Goal: Transaction & Acquisition: Purchase product/service

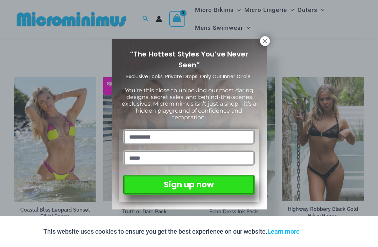
scroll to position [491, 0]
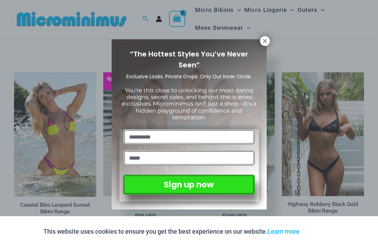
click at [265, 41] on icon at bounding box center [265, 41] width 4 height 4
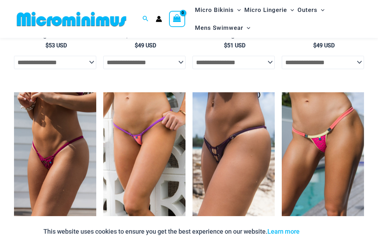
scroll to position [1821, 0]
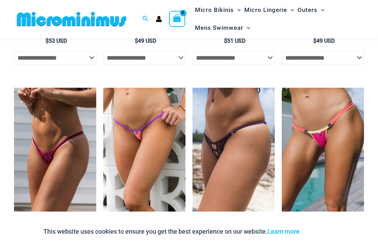
click at [193, 88] on img at bounding box center [193, 88] width 0 height 0
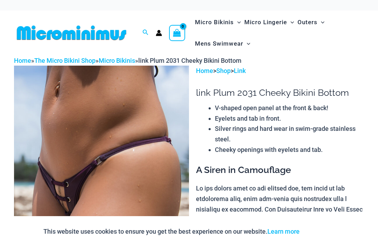
click at [148, 157] on img at bounding box center [101, 197] width 175 height 263
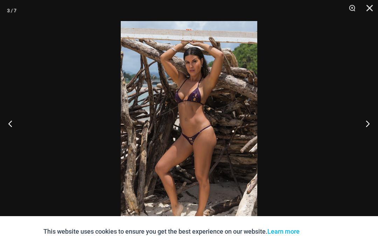
click at [214, 163] on div at bounding box center [189, 123] width 378 height 247
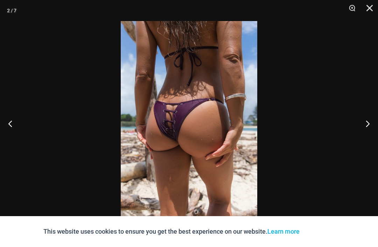
click at [90, 186] on div at bounding box center [189, 123] width 378 height 247
click at [367, 128] on button "Next" at bounding box center [365, 123] width 26 height 35
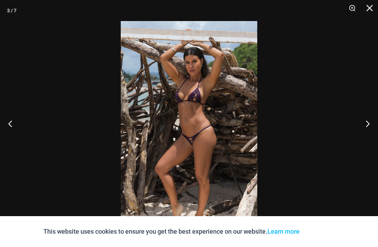
click at [368, 126] on button "Next" at bounding box center [365, 123] width 26 height 35
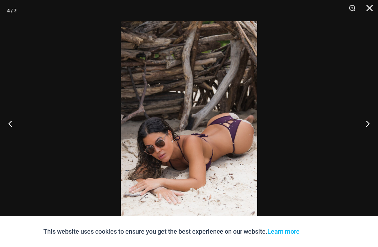
click at [369, 126] on button "Next" at bounding box center [365, 123] width 26 height 35
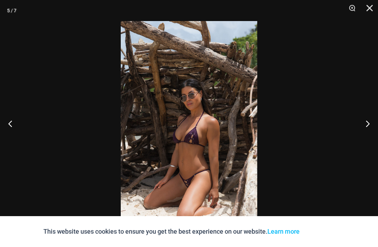
click at [371, 125] on button "Next" at bounding box center [365, 123] width 26 height 35
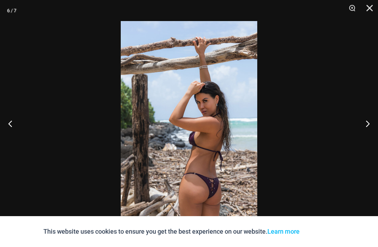
click at [13, 124] on button "Previous" at bounding box center [13, 123] width 26 height 35
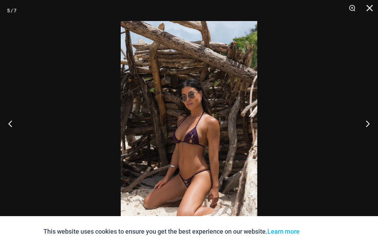
click at [11, 124] on button "Previous" at bounding box center [13, 123] width 26 height 35
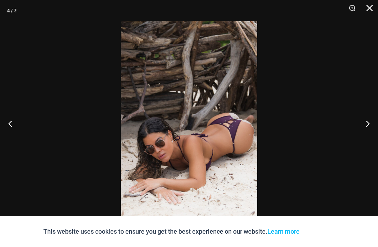
click at [374, 126] on button "Next" at bounding box center [365, 123] width 26 height 35
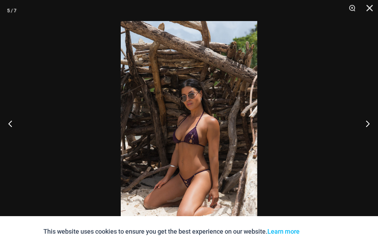
click at [368, 129] on button "Next" at bounding box center [365, 123] width 26 height 35
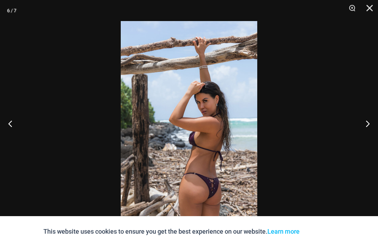
click at [12, 127] on button "Previous" at bounding box center [13, 123] width 26 height 35
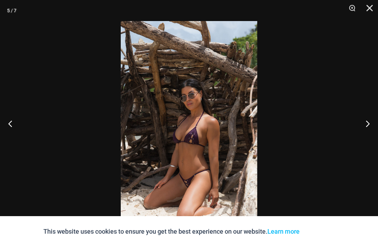
click at [374, 123] on button "Next" at bounding box center [365, 123] width 26 height 35
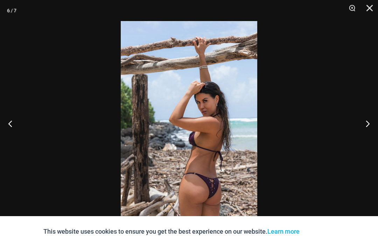
click at [364, 125] on button "Next" at bounding box center [365, 123] width 26 height 35
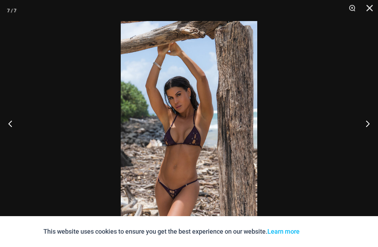
click at [371, 127] on button "Next" at bounding box center [365, 123] width 26 height 35
